Goal: Information Seeking & Learning: Learn about a topic

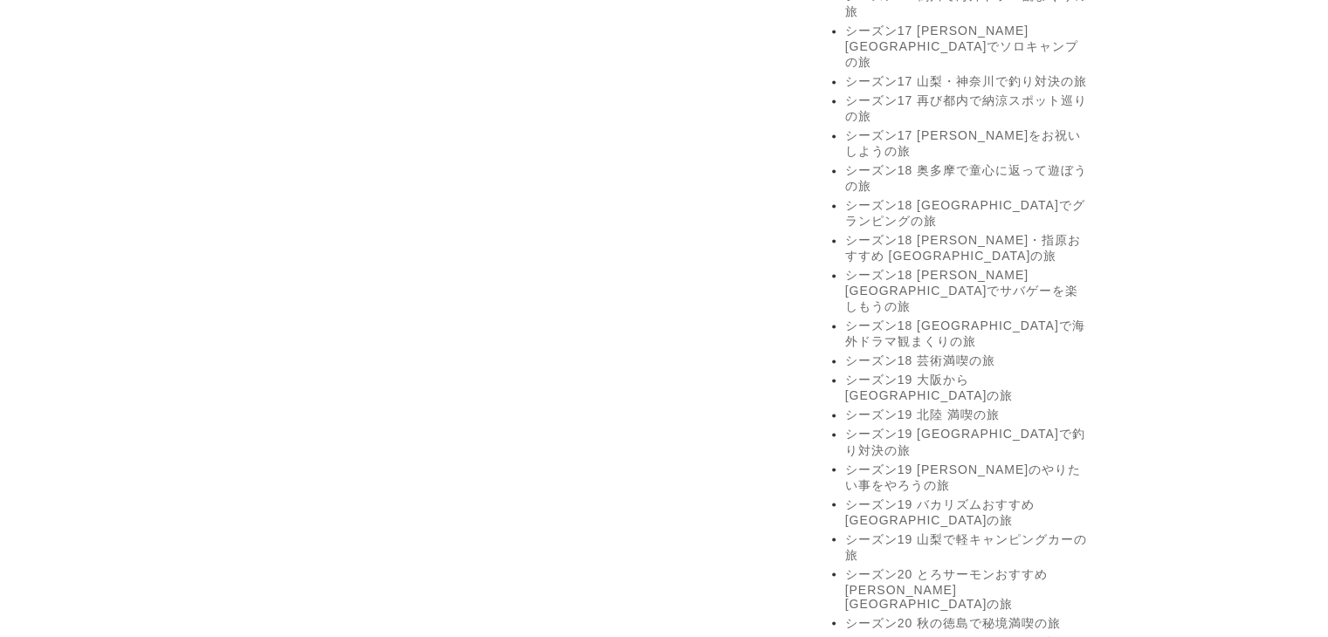
scroll to position [3056, 0]
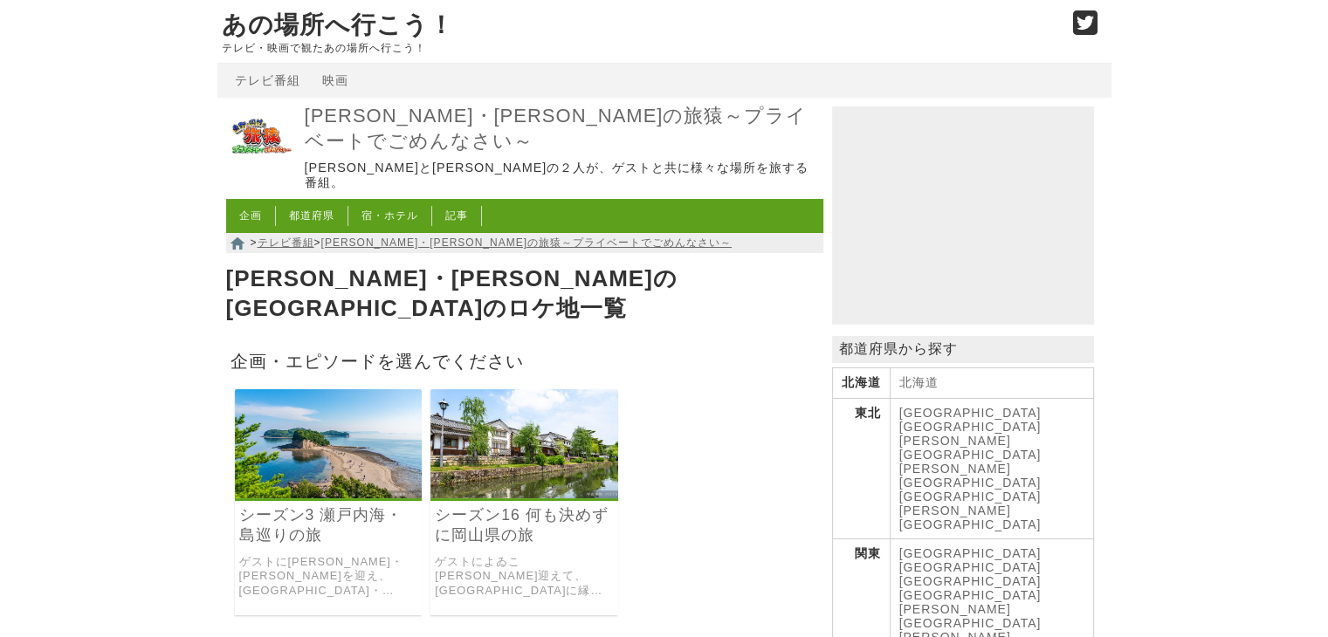
click at [510, 505] on link "シーズン16 何も決めずに岡山県の旅" at bounding box center [524, 525] width 179 height 40
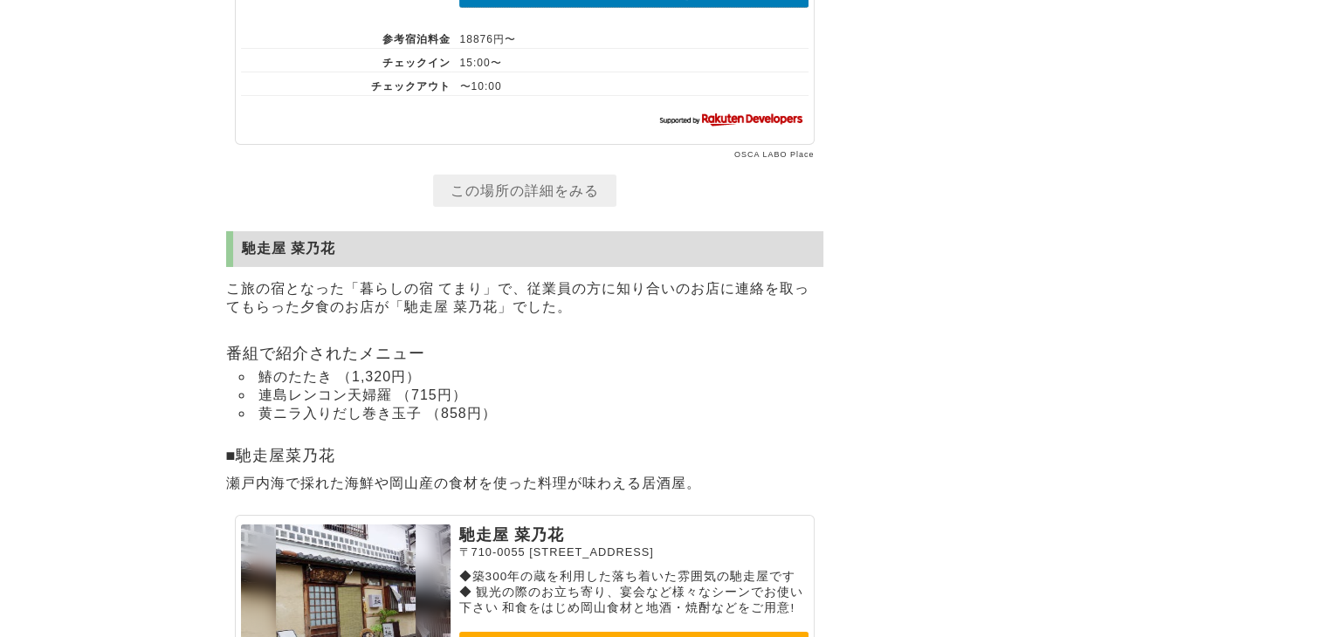
scroll to position [5675, 0]
